Goal: Use online tool/utility

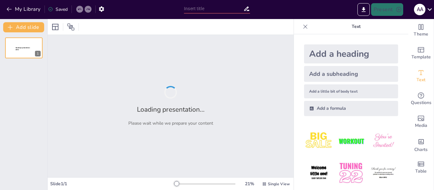
type input "Imported Presentation 3.pptx"
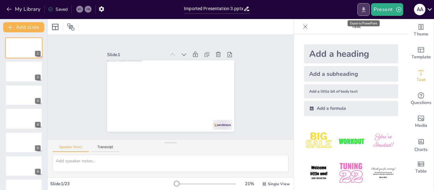
click at [364, 9] on icon "Export to PowerPoint" at bounding box center [364, 9] width 4 height 5
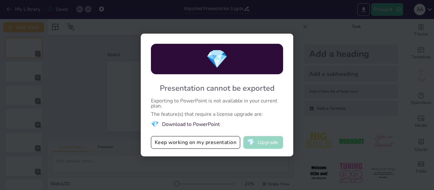
click at [262, 142] on button "💎 Upgrade" at bounding box center [263, 142] width 40 height 13
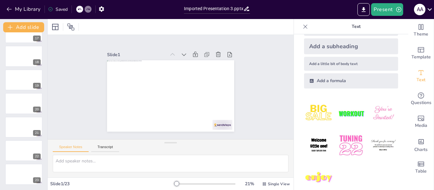
scroll to position [37, 0]
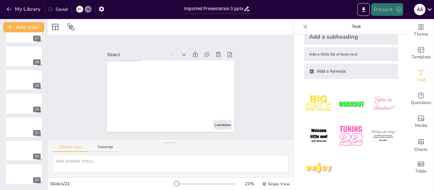
click at [398, 8] on icon "button" at bounding box center [398, 9] width 6 height 6
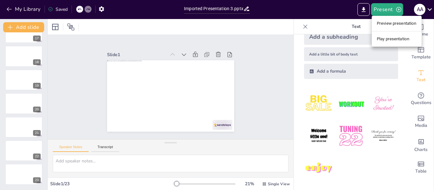
click at [388, 39] on li "Play presentation" at bounding box center [396, 39] width 50 height 10
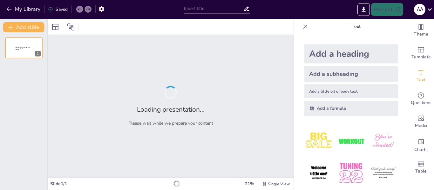
type input "Imported Presentation 3.pptx"
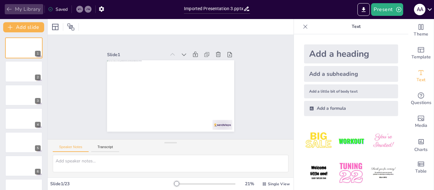
click at [11, 9] on icon "button" at bounding box center [9, 9] width 6 height 6
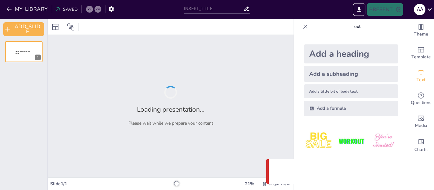
type input "Imported Presentation 3.pptx"
